Goal: Task Accomplishment & Management: Complete application form

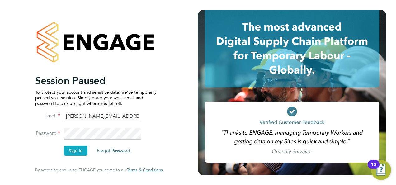
click at [79, 152] on button "Sign In" at bounding box center [76, 151] width 24 height 10
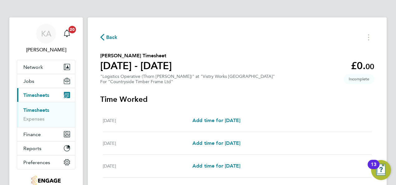
click at [40, 98] on button "Current page: Timesheets" at bounding box center [46, 95] width 58 height 14
click at [49, 109] on link "Timesheets" at bounding box center [36, 110] width 26 height 6
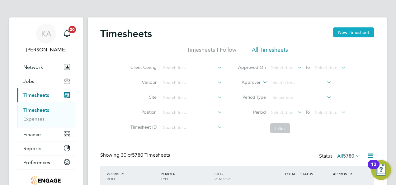
click at [351, 31] on button "New Timesheet" at bounding box center [353, 32] width 41 height 10
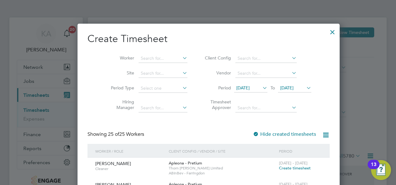
click at [291, 57] on icon at bounding box center [291, 58] width 0 height 9
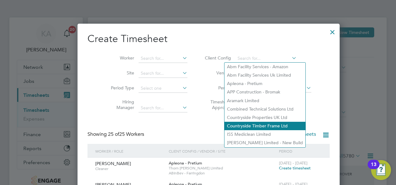
click at [249, 125] on li "Countryside Timber Frame Ltd" at bounding box center [265, 126] width 81 height 8
type input "Countryside Timber Frame Ltd"
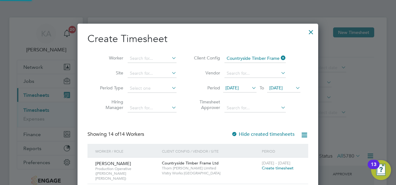
click at [251, 87] on icon at bounding box center [251, 88] width 0 height 9
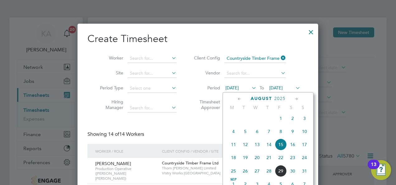
click at [236, 175] on span "25" at bounding box center [234, 171] width 12 height 12
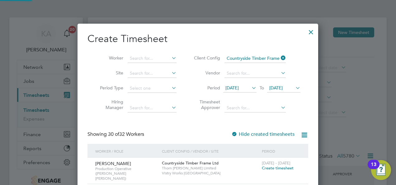
click at [293, 84] on div "[DATE] To [DATE]" at bounding box center [261, 88] width 77 height 9
click at [283, 87] on span "[DATE]" at bounding box center [276, 88] width 13 height 6
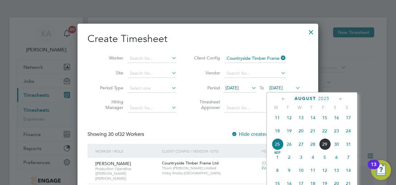
click at [329, 149] on span "29" at bounding box center [325, 144] width 12 height 12
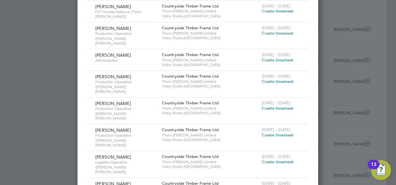
click at [279, 159] on span "Create timesheet" at bounding box center [278, 161] width 32 height 5
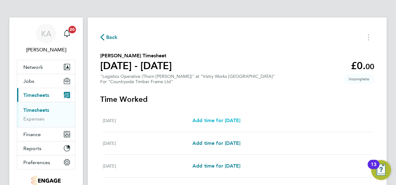
click at [203, 121] on span "Add time for [DATE]" at bounding box center [217, 121] width 48 height 6
select select "15"
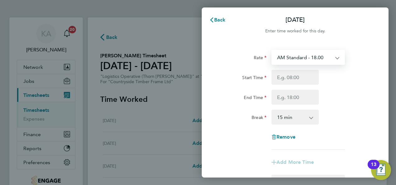
click at [335, 59] on select "AM Standard - 18.00 PM Standard - 19.62" at bounding box center [304, 57] width 65 height 14
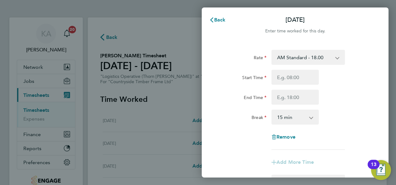
click at [359, 72] on div "Start Time" at bounding box center [295, 77] width 157 height 15
click at [219, 17] on span "Back" at bounding box center [220, 20] width 12 height 6
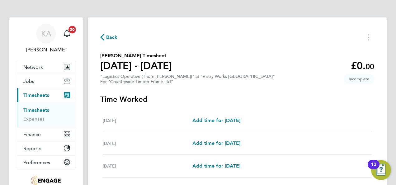
click at [104, 35] on span "Back" at bounding box center [108, 37] width 17 height 6
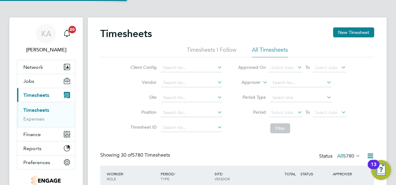
scroll to position [16, 54]
click at [216, 67] on icon at bounding box center [216, 67] width 0 height 9
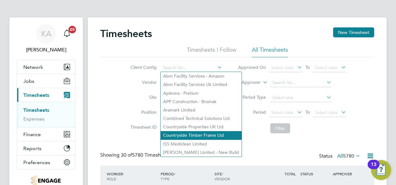
click at [205, 134] on li "Countryside Timber Frame Ltd" at bounding box center [201, 135] width 81 height 8
type input "Countryside Timber Frame Ltd"
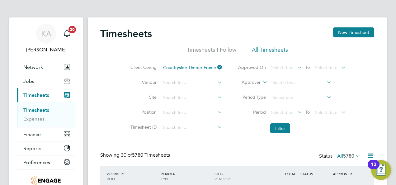
click at [296, 113] on icon at bounding box center [296, 112] width 0 height 9
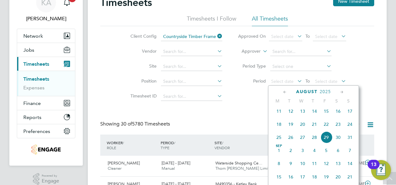
click at [280, 128] on span "18" at bounding box center [279, 124] width 12 height 12
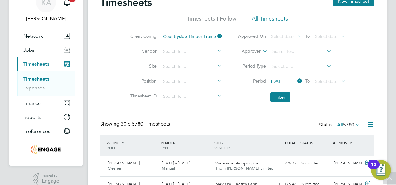
click at [340, 81] on icon at bounding box center [340, 81] width 0 height 9
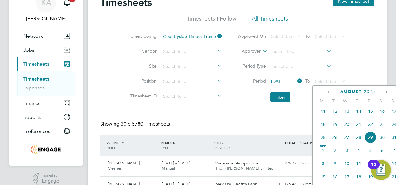
click at [395, 128] on span "24" at bounding box center [395, 124] width 12 height 12
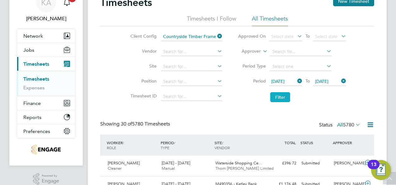
click at [280, 96] on button "Filter" at bounding box center [281, 97] width 20 height 10
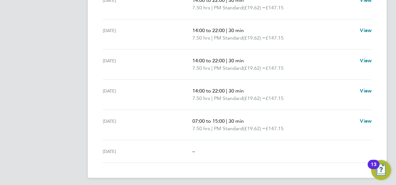
scroll to position [242, 0]
